Goal: Task Accomplishment & Management: Complete application form

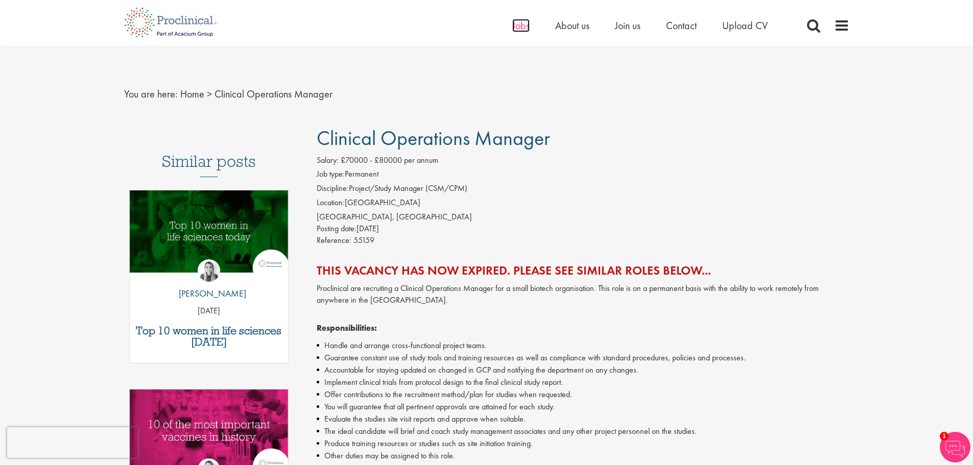
click at [522, 27] on span "Jobs" at bounding box center [520, 25] width 17 height 13
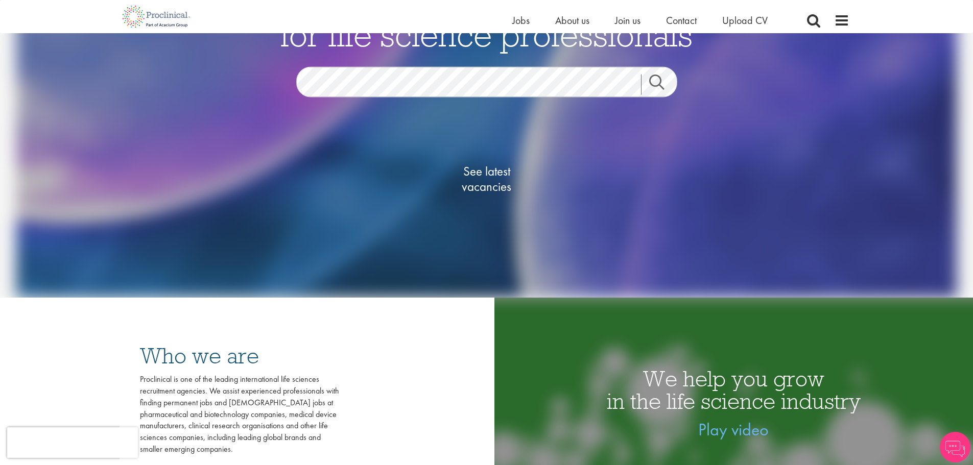
scroll to position [153, 0]
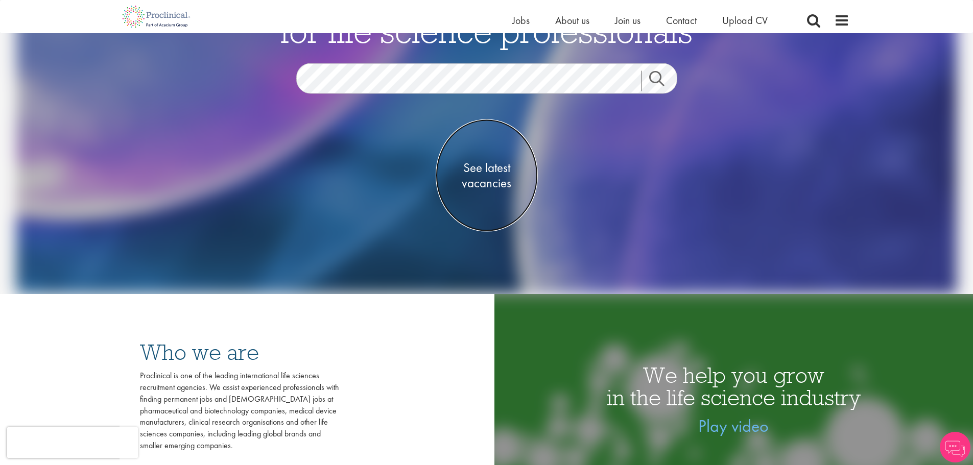
click at [477, 171] on span "See latest vacancies" at bounding box center [487, 175] width 102 height 31
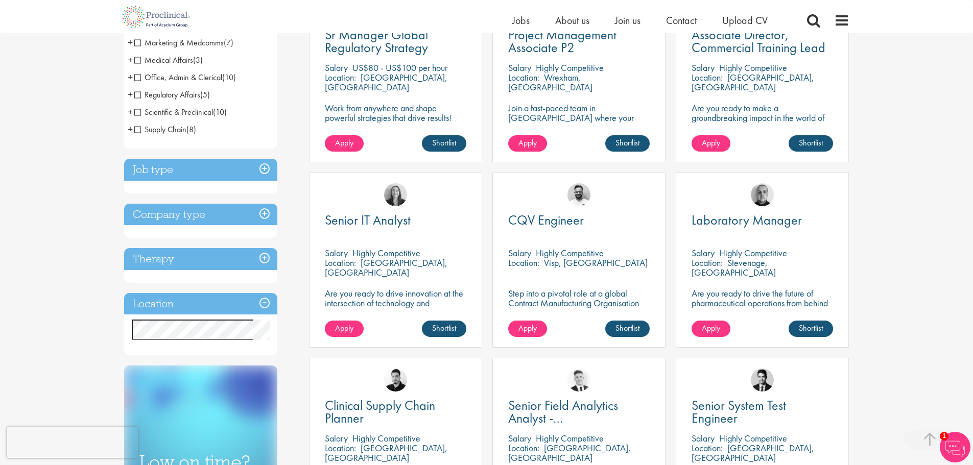
scroll to position [255, 0]
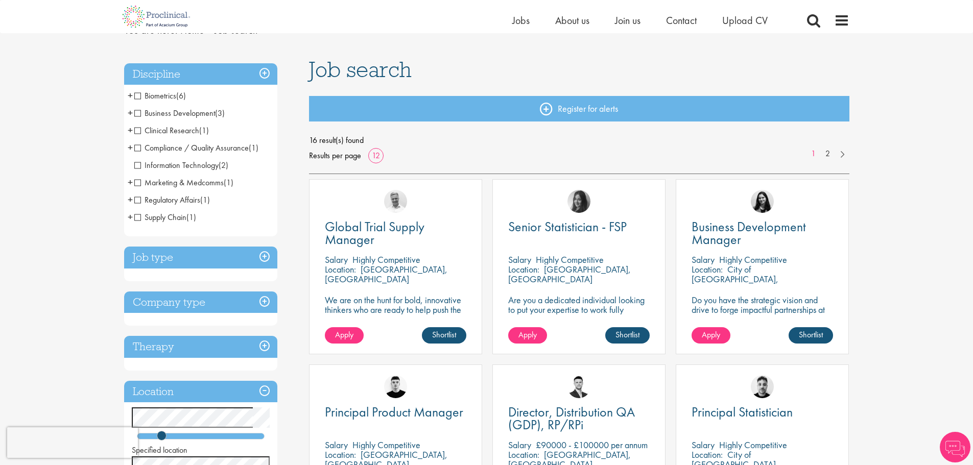
scroll to position [102, 0]
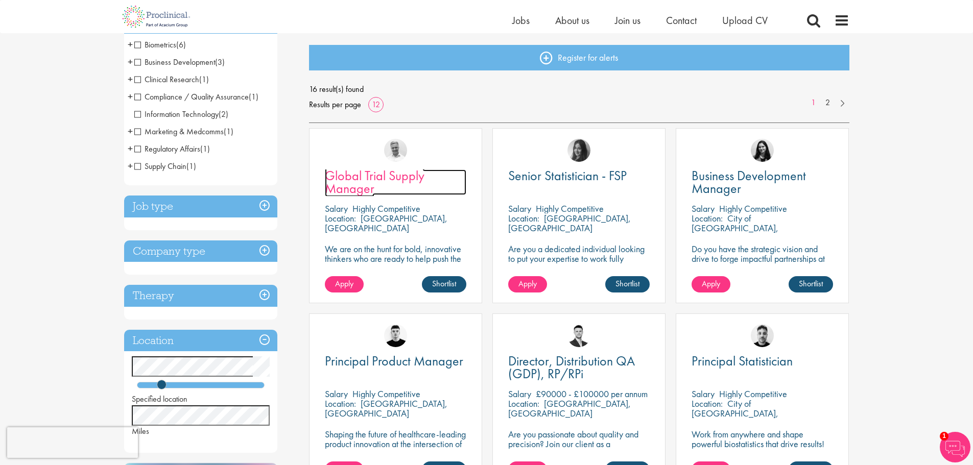
drag, startPoint x: 345, startPoint y: 179, endPoint x: 350, endPoint y: 184, distance: 7.3
click at [350, 184] on span "Global Trial Supply Manager" at bounding box center [375, 182] width 100 height 30
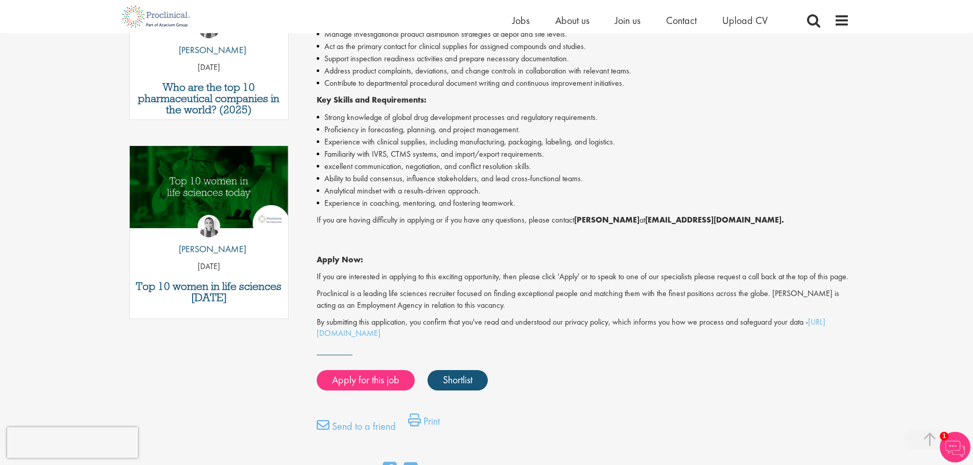
scroll to position [409, 0]
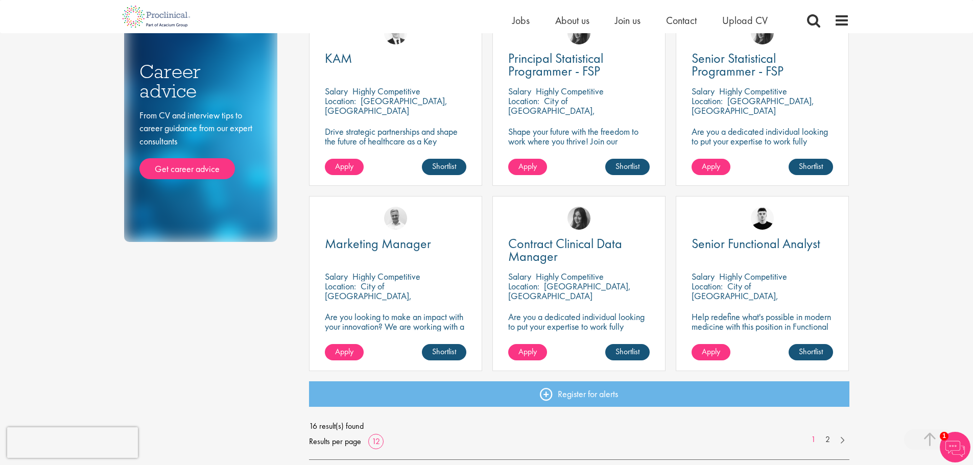
scroll to position [625, 0]
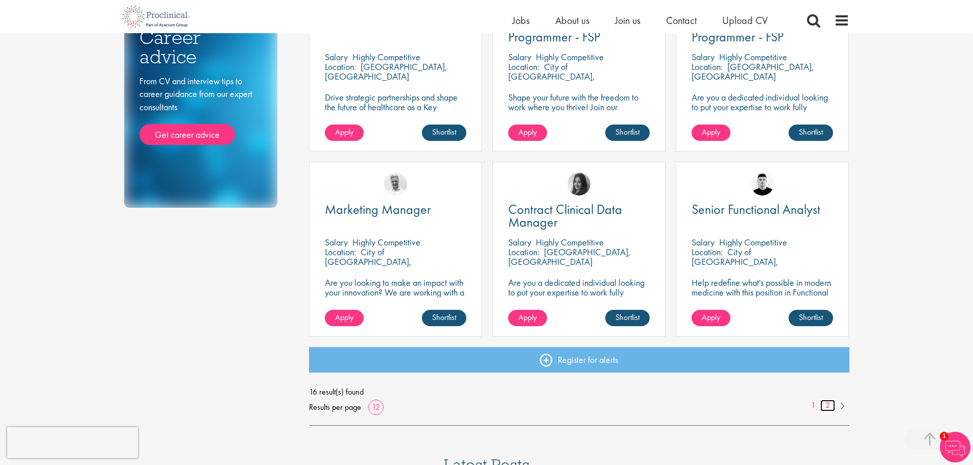
click at [826, 407] on link "2" at bounding box center [827, 406] width 15 height 12
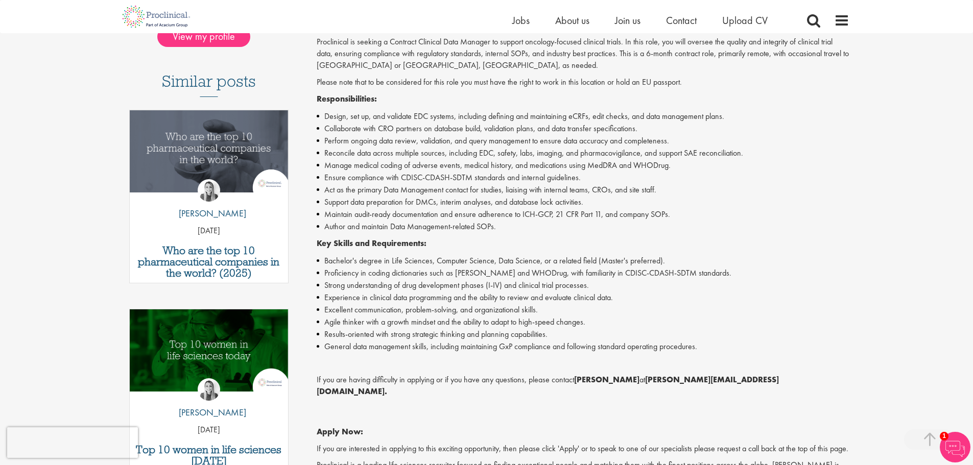
scroll to position [255, 0]
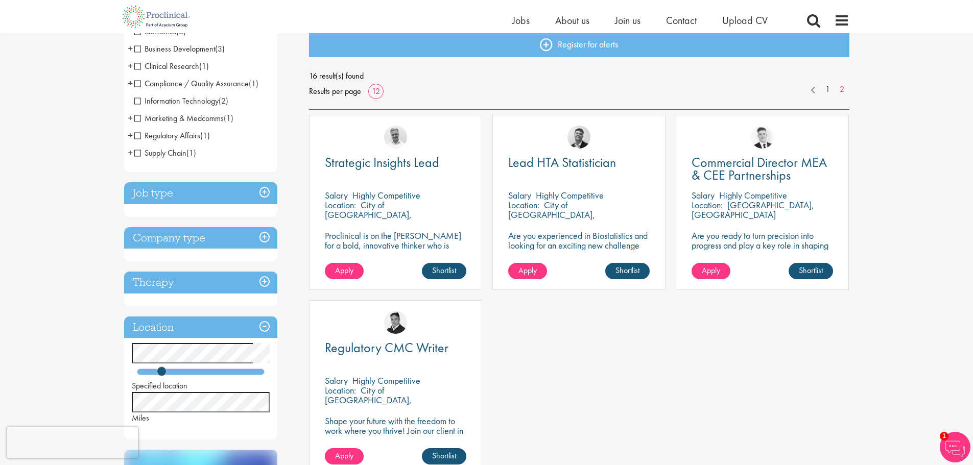
scroll to position [358, 0]
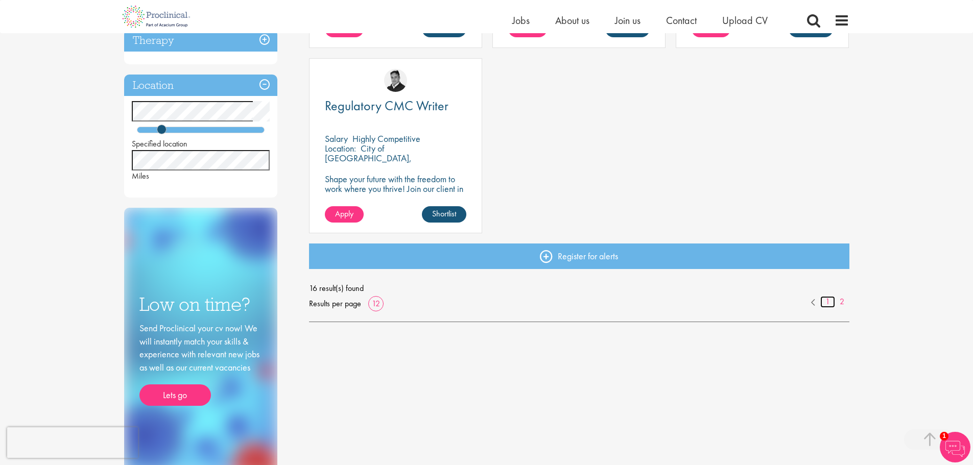
click at [825, 305] on link "1" at bounding box center [827, 302] width 15 height 12
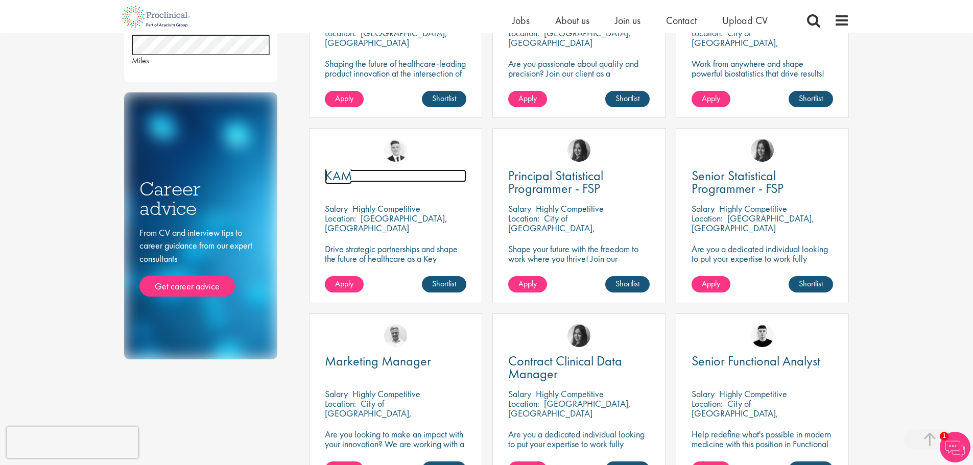
scroll to position [766, 0]
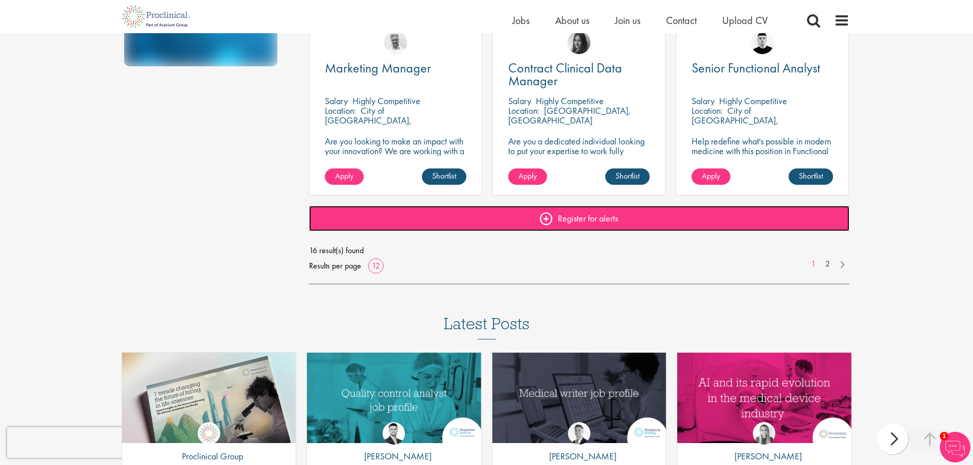
click at [531, 219] on link "Register for alerts" at bounding box center [579, 219] width 540 height 26
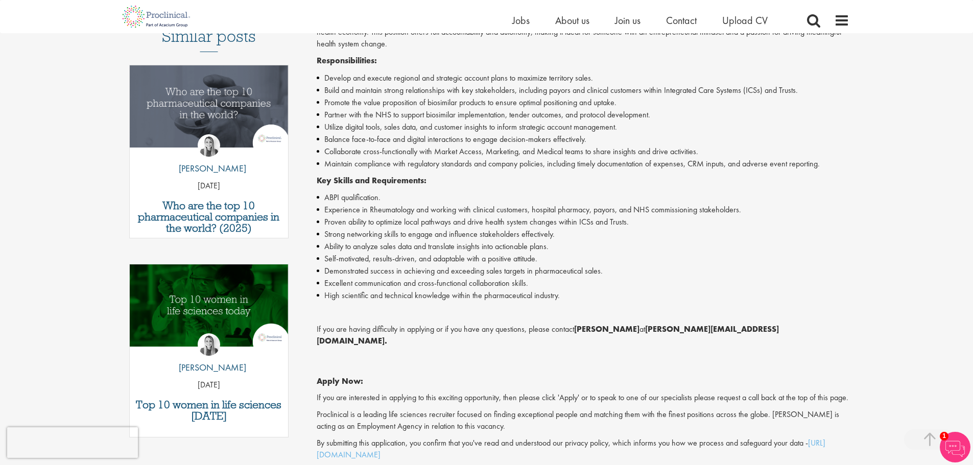
scroll to position [306, 0]
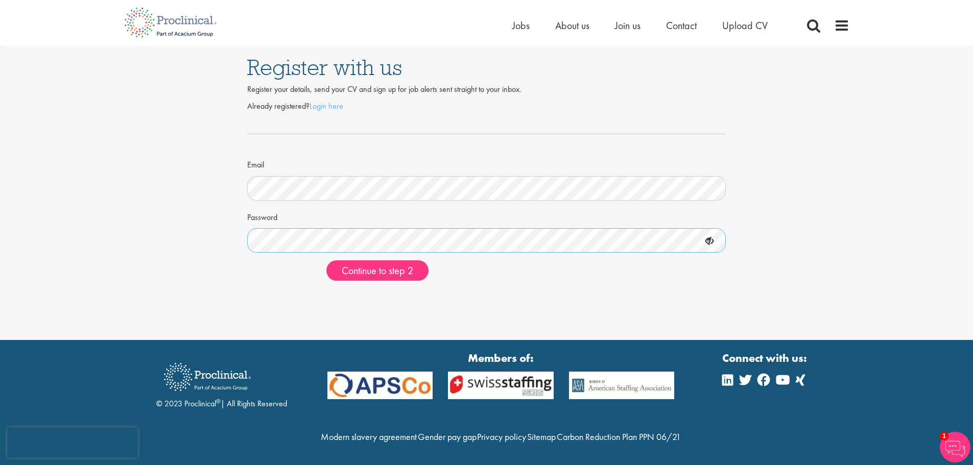
click at [326, 261] on button "Continue to step 2" at bounding box center [377, 271] width 102 height 20
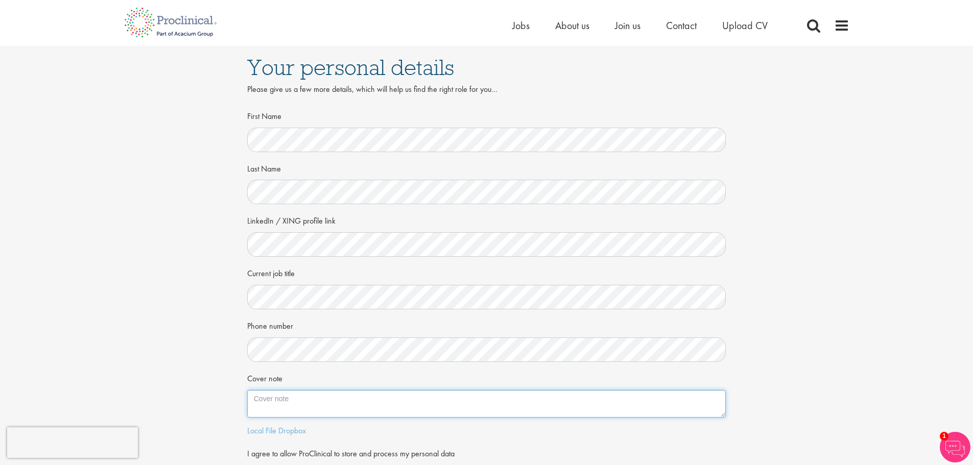
click at [271, 396] on textarea "Cover note" at bounding box center [486, 404] width 479 height 28
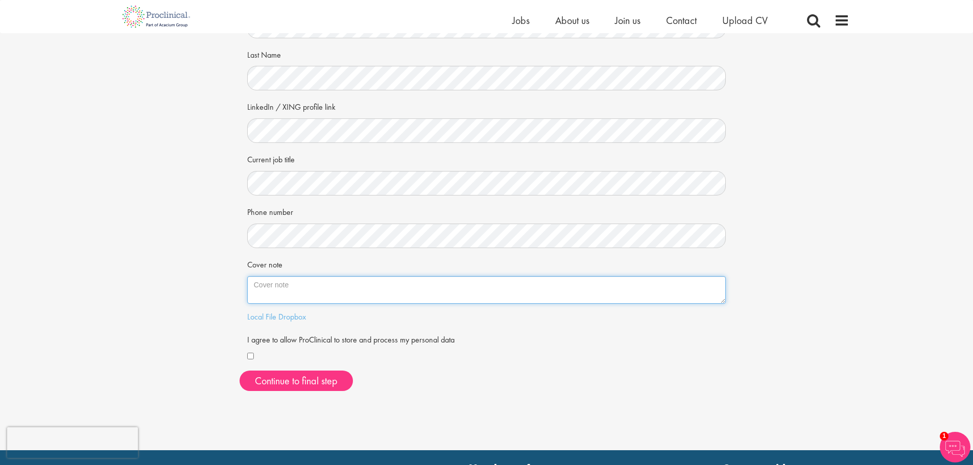
scroll to position [102, 0]
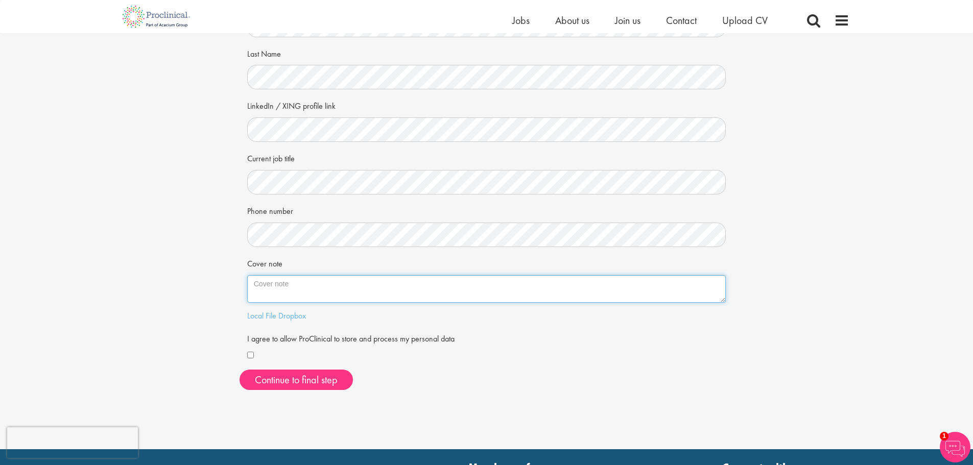
click at [272, 281] on textarea "Cover note" at bounding box center [486, 289] width 479 height 28
paste textarea "L’i do sitametcons adipisci elitseddoe tem incidid utlaboreet doloremagnaa enim…"
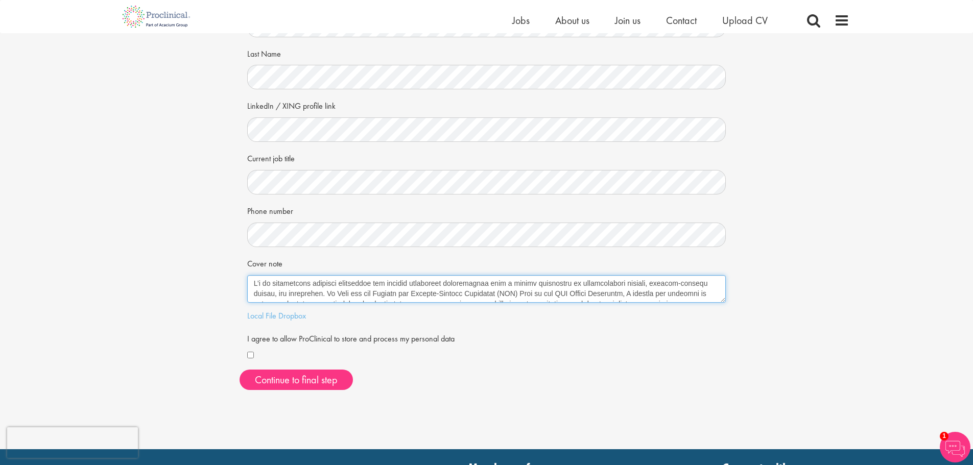
scroll to position [0, 0]
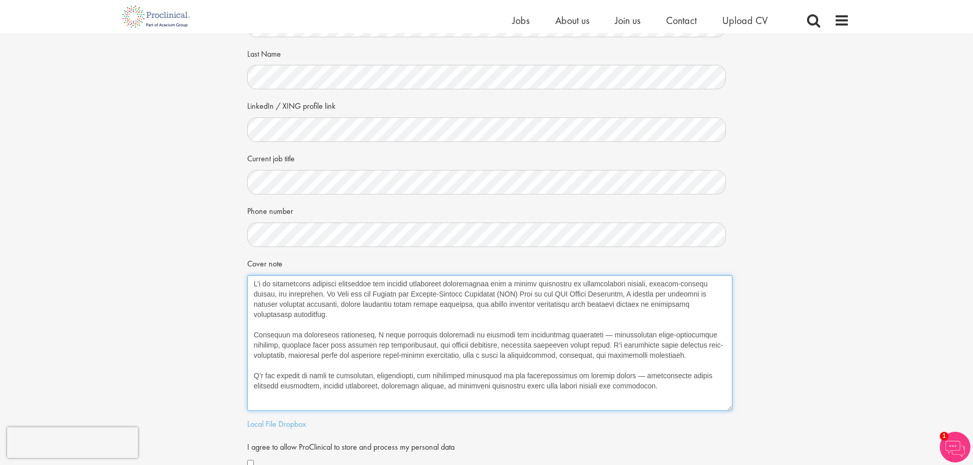
drag, startPoint x: 721, startPoint y: 300, endPoint x: 727, endPoint y: 409, distance: 109.0
click at [727, 409] on textarea "Cover note" at bounding box center [489, 343] width 485 height 136
click at [600, 336] on textarea "Cover note" at bounding box center [489, 343] width 485 height 136
click at [638, 376] on textarea "Cover note" at bounding box center [489, 343] width 485 height 136
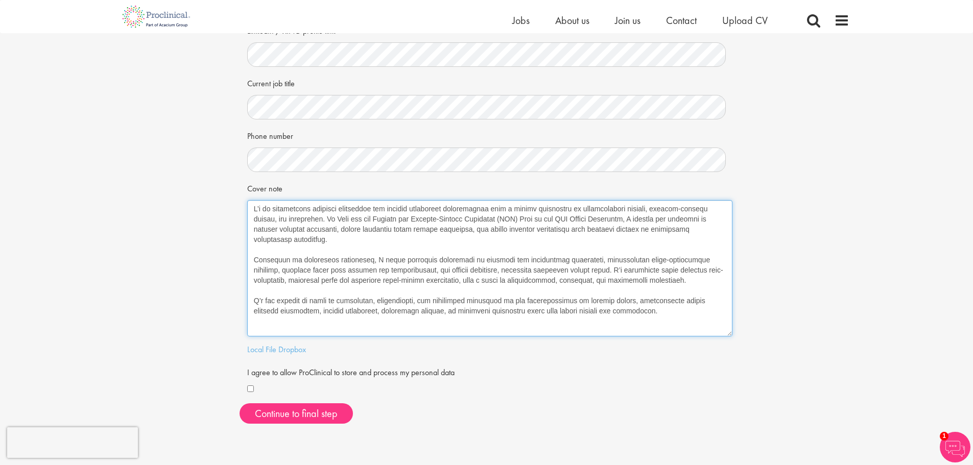
scroll to position [204, 0]
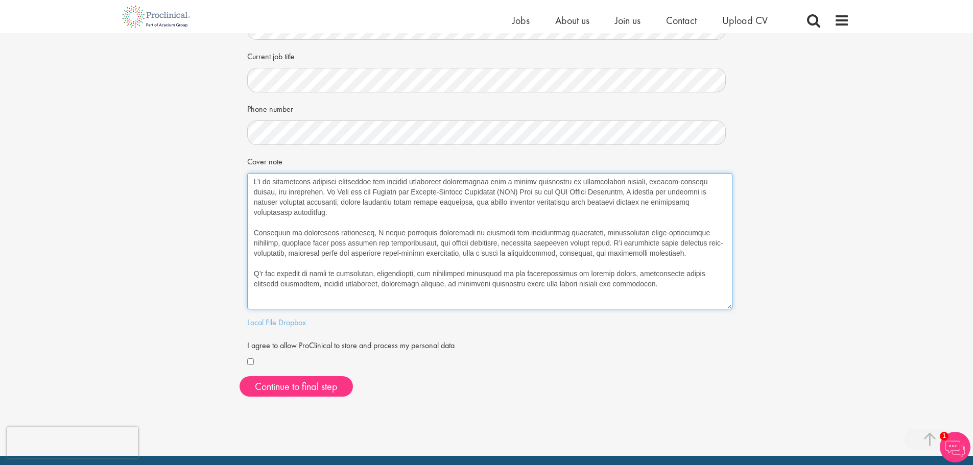
click at [545, 193] on textarea "Cover note" at bounding box center [489, 241] width 485 height 136
click at [252, 222] on textarea "Cover note" at bounding box center [489, 241] width 485 height 136
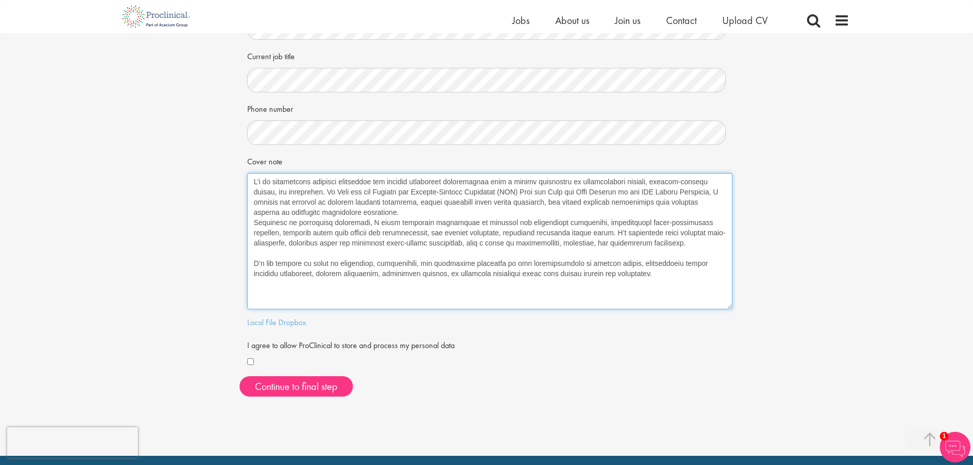
click at [308, 251] on textarea "Cover note" at bounding box center [489, 241] width 485 height 136
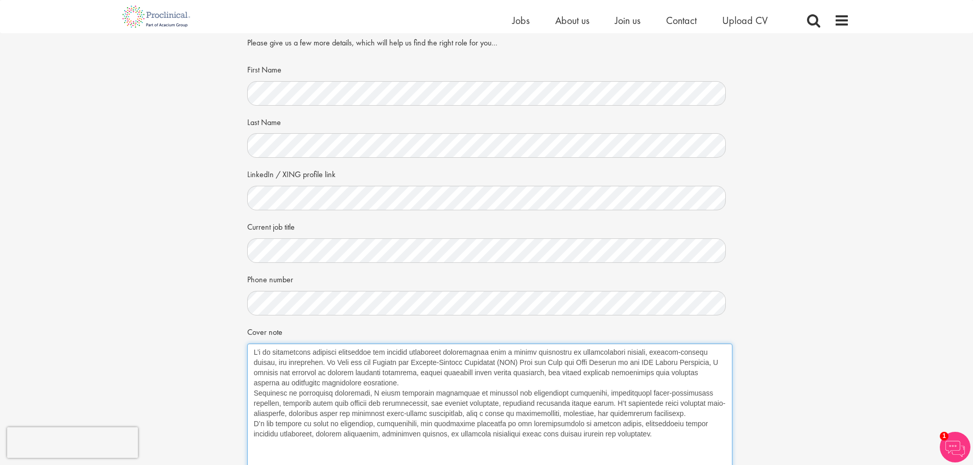
scroll to position [102, 0]
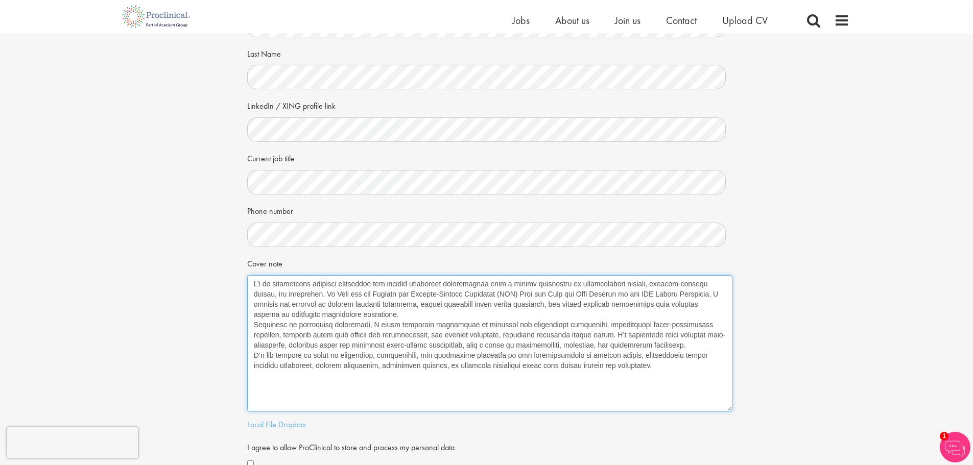
click at [432, 314] on textarea "Cover note" at bounding box center [489, 343] width 485 height 136
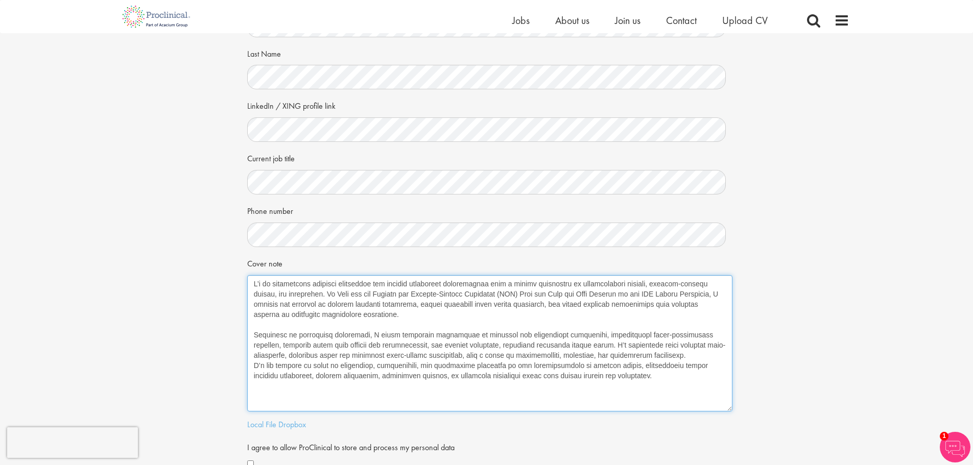
click at [670, 359] on textarea "Cover note" at bounding box center [489, 343] width 485 height 136
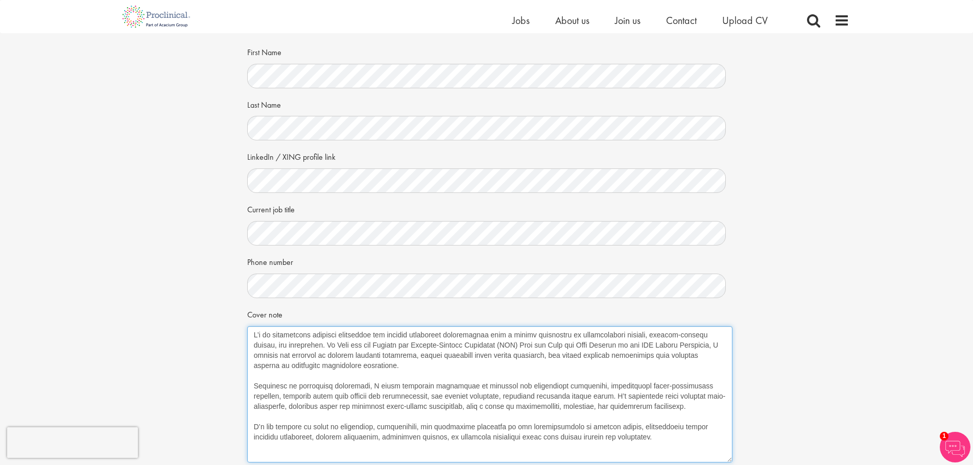
scroll to position [0, 0]
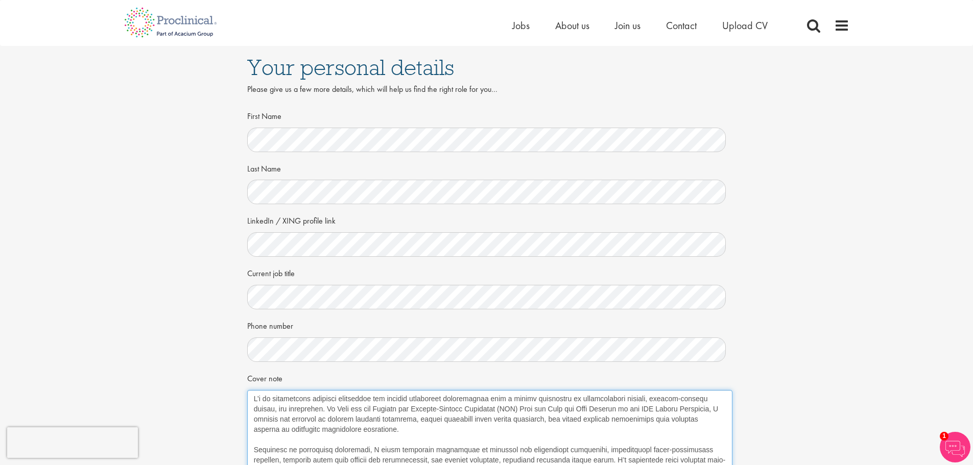
type textarea "L’i do sitametcons adipisci elitseddoe tem incidid utlaboreet doloremagnaa enim…"
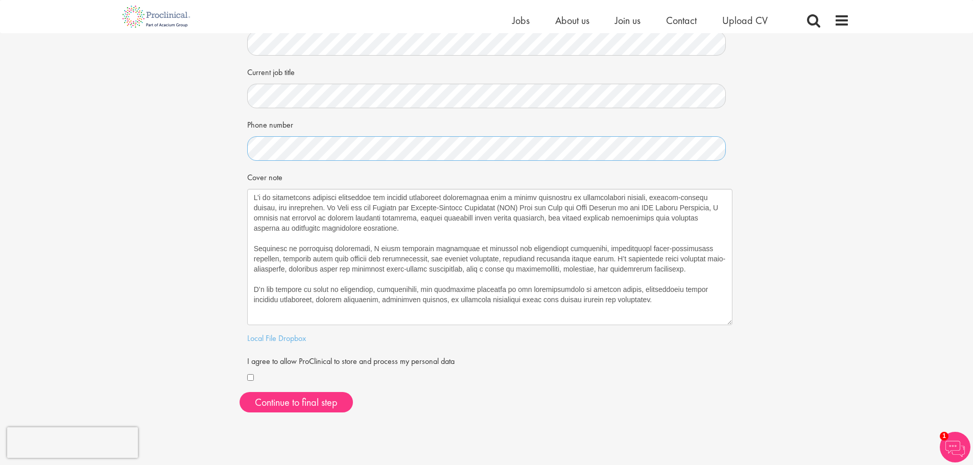
scroll to position [204, 0]
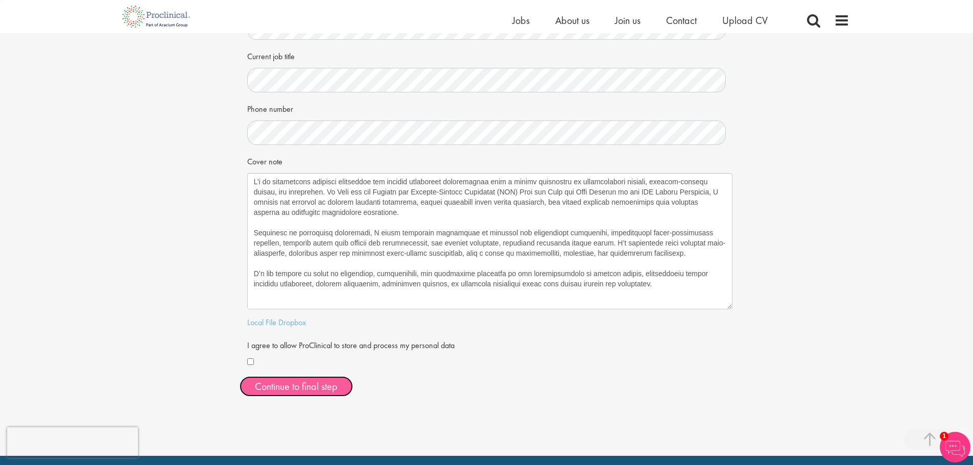
click at [251, 378] on button "Continue to final step" at bounding box center [296, 386] width 113 height 20
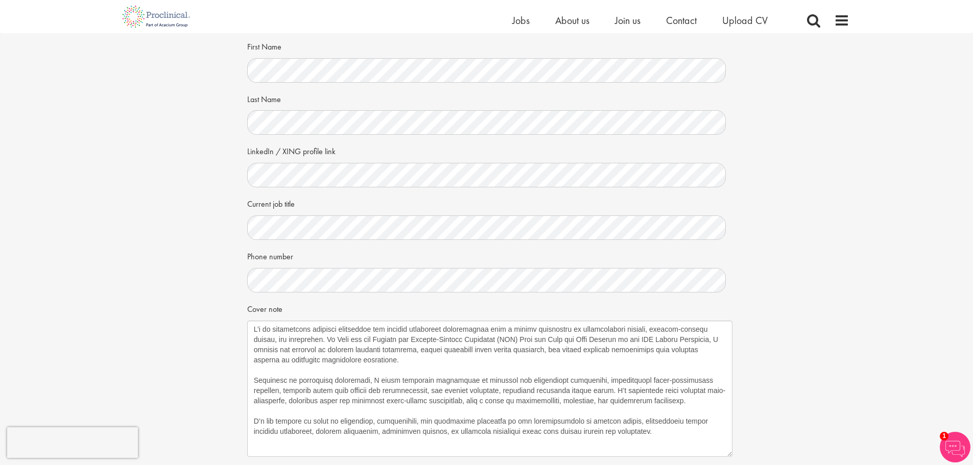
scroll to position [0, 0]
